Goal: Transaction & Acquisition: Purchase product/service

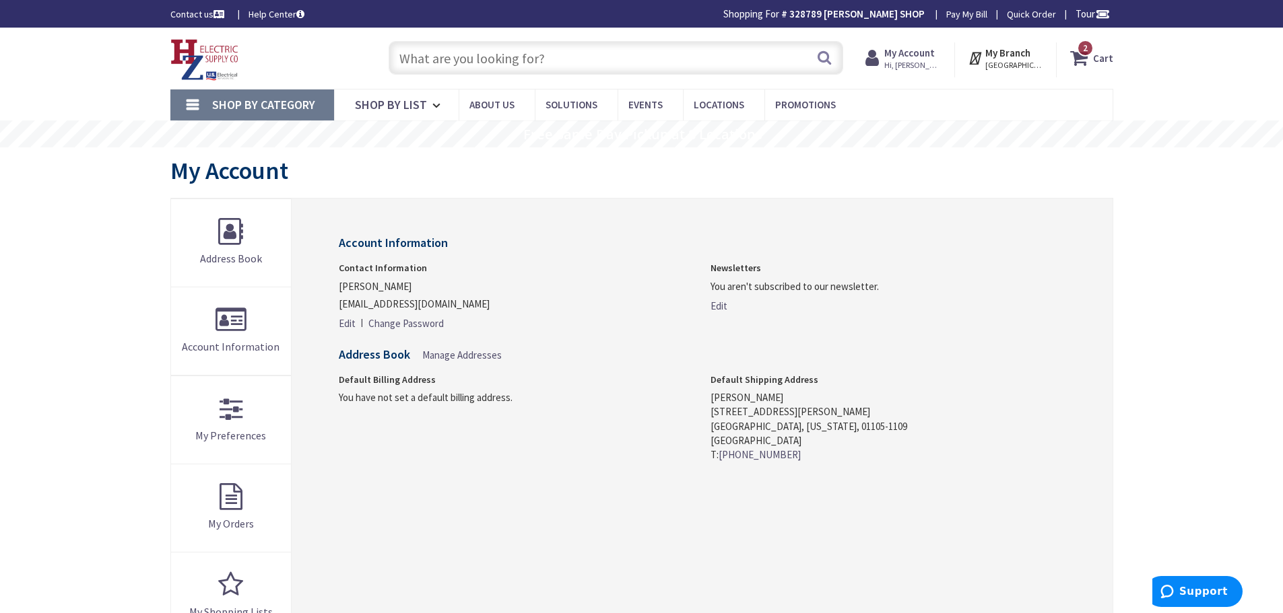
click at [521, 55] on input "text" at bounding box center [615, 58] width 454 height 34
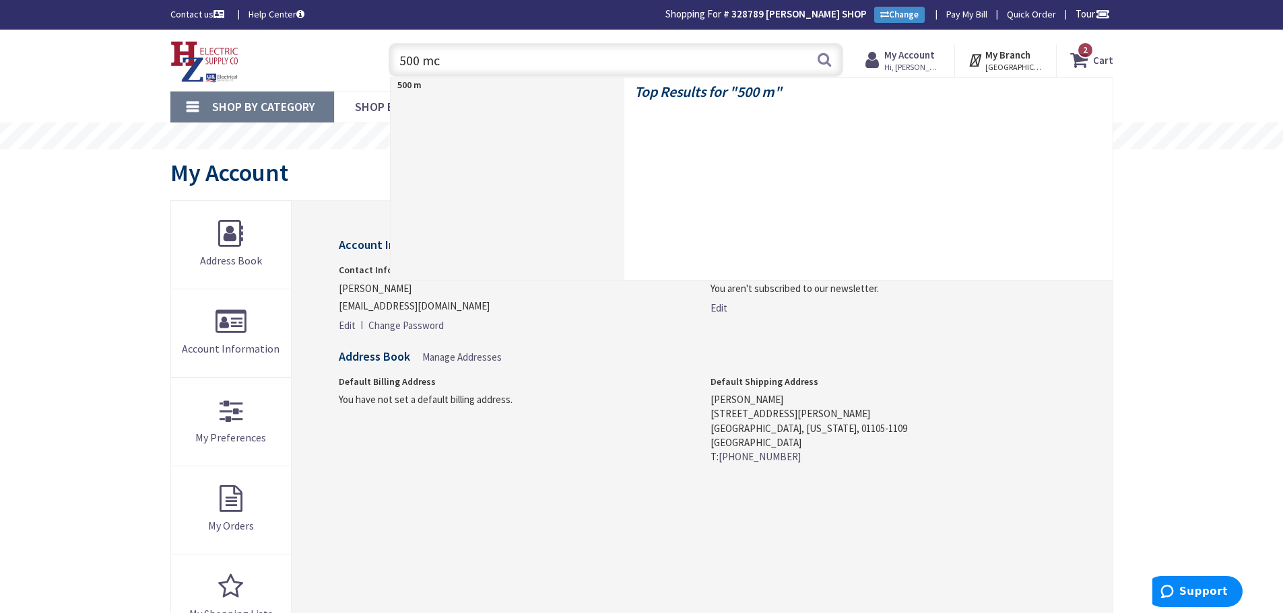
type input "500 mcm"
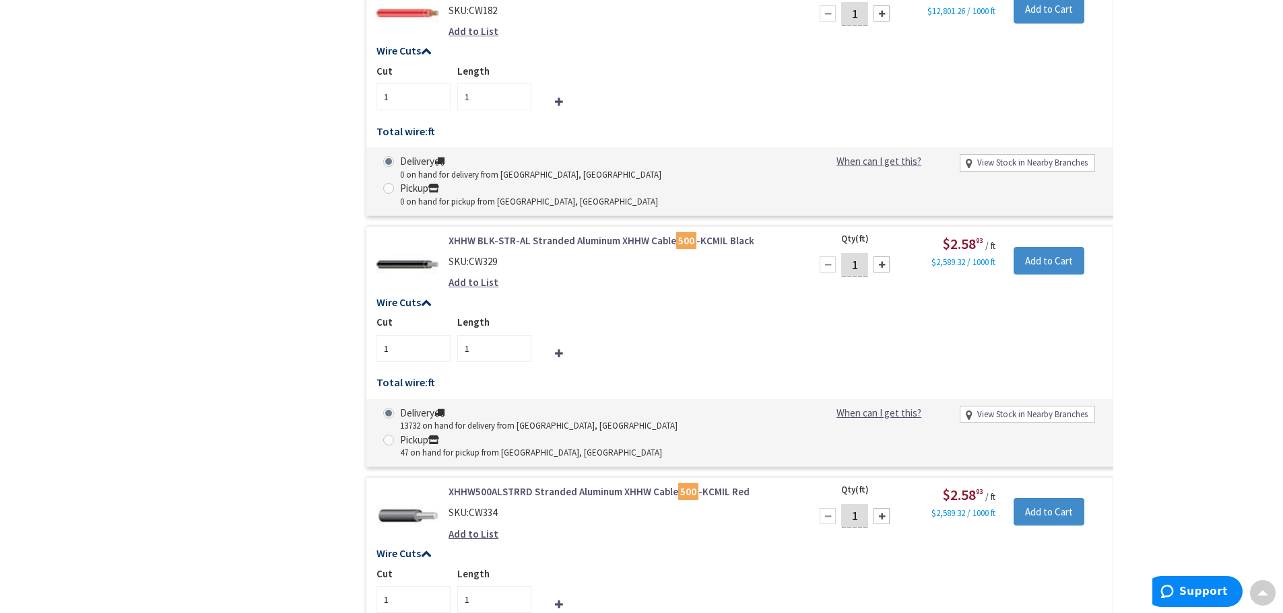
scroll to position [1685, 0]
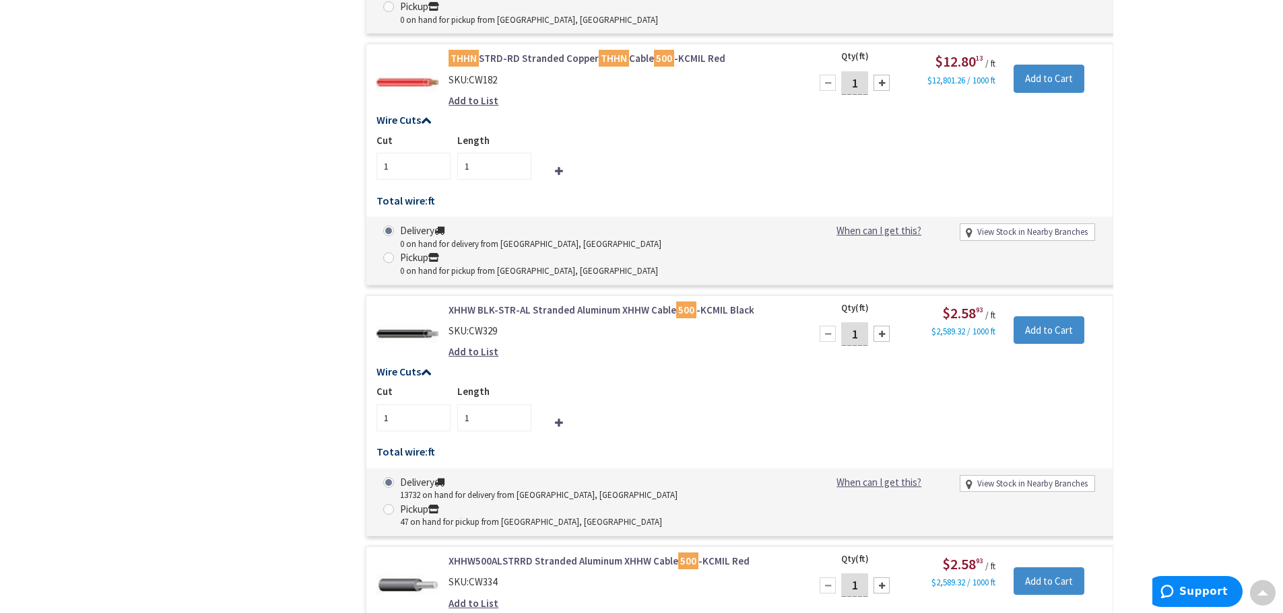
click at [511, 554] on link "XHHW500ALSTRRD Stranded Aluminum XHHW Cable 500 -KCMIL Red" at bounding box center [619, 561] width 343 height 14
